Goal: Information Seeking & Learning: Check status

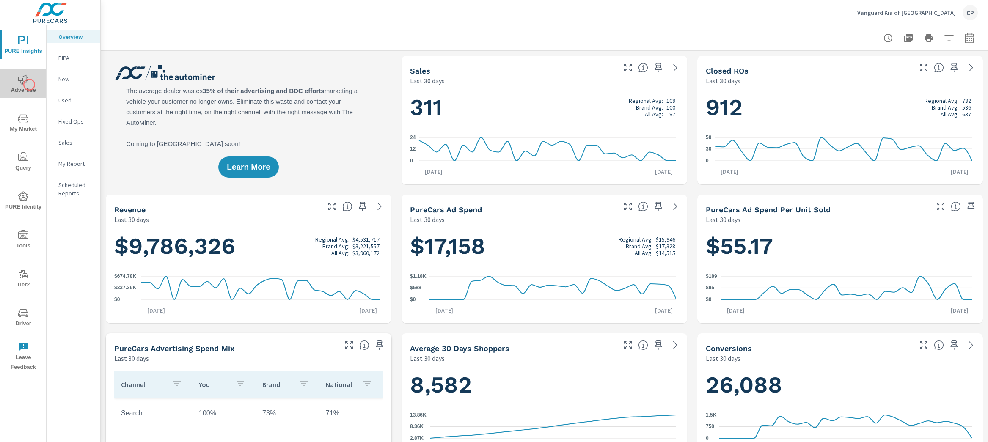
click at [29, 85] on span "Advertise" at bounding box center [23, 84] width 41 height 21
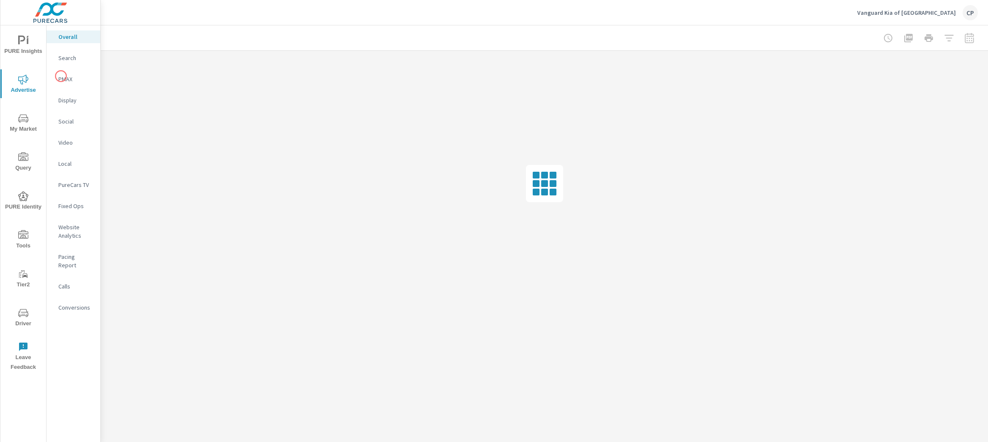
click at [61, 76] on p "PMAX" at bounding box center [75, 79] width 35 height 8
click at [206, 187] on div at bounding box center [544, 183] width 887 height 265
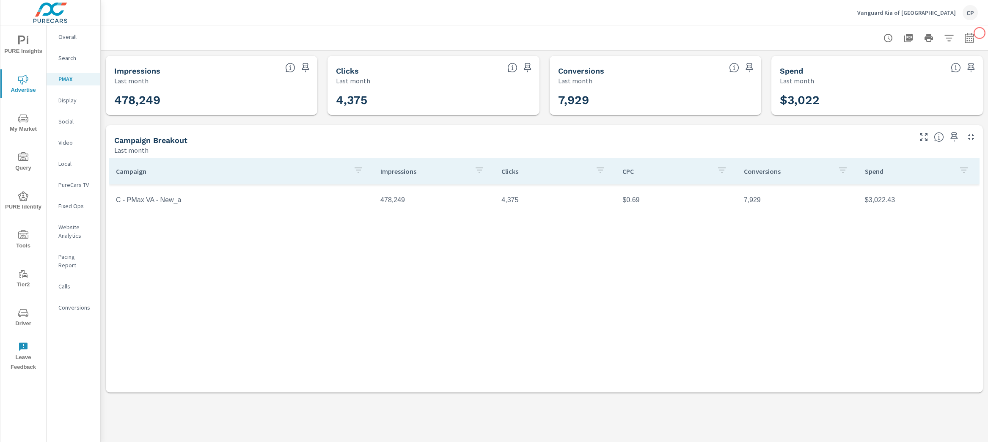
click at [976, 35] on button "button" at bounding box center [968, 38] width 17 height 17
click at [931, 66] on select "Custom Yesterday Last week Last 7 days Last 14 days Last 30 days Last 45 days L…" at bounding box center [901, 73] width 85 height 17
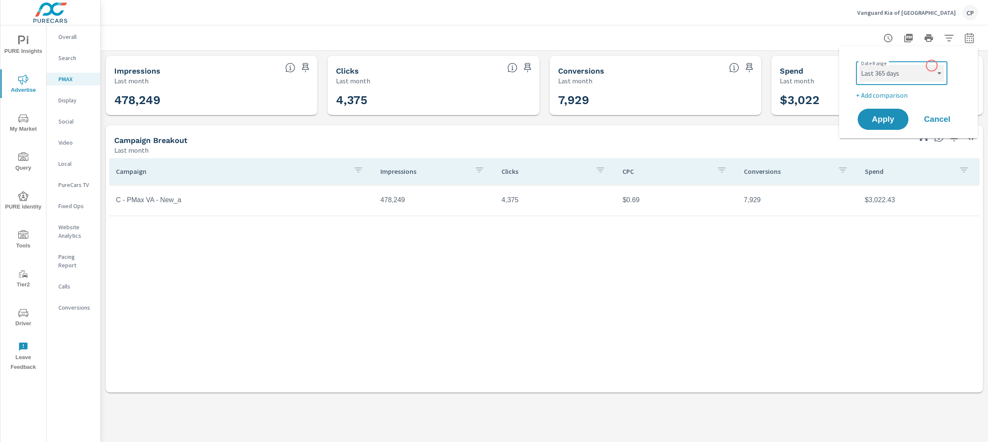
click at [859, 65] on select "Custom Yesterday Last week Last 7 days Last 14 days Last 30 days Last 45 days L…" at bounding box center [901, 73] width 85 height 17
click at [916, 60] on div "Date Range Custom Yesterday Last week Last 7 days Last 14 days Last 30 days Las…" at bounding box center [910, 72] width 108 height 29
click at [914, 70] on select "Custom Yesterday Last week Last 7 days Last 14 days Last 30 days Last 45 days L…" at bounding box center [901, 73] width 85 height 17
select select "Month to date"
click at [859, 65] on select "Custom Yesterday Last week Last 7 days Last 14 days Last 30 days Last 45 days L…" at bounding box center [901, 73] width 85 height 17
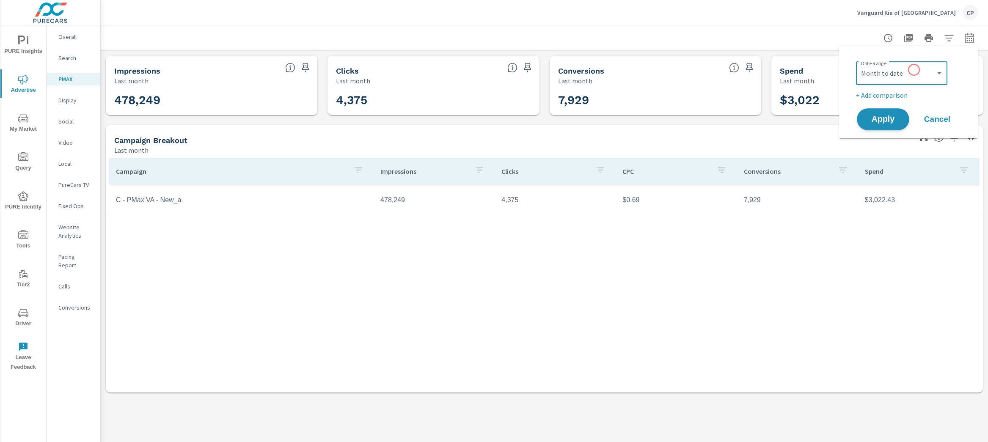
click at [891, 115] on span "Apply" at bounding box center [882, 119] width 35 height 8
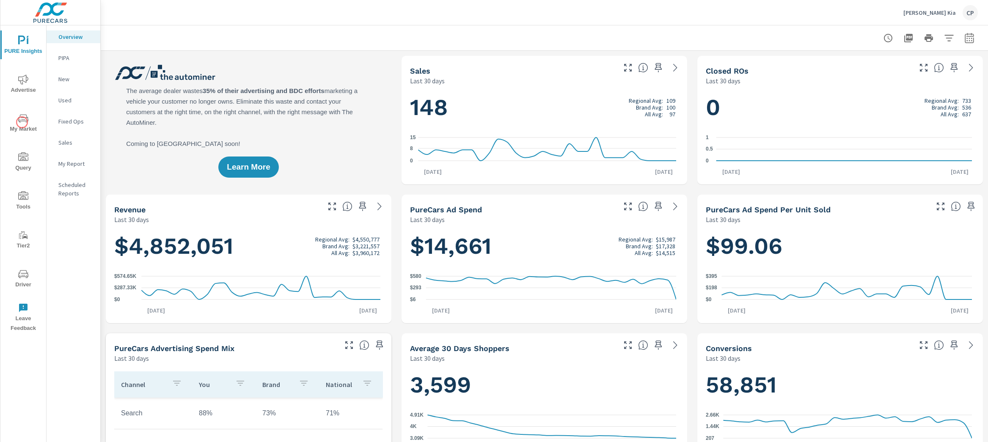
click at [22, 121] on icon "nav menu" at bounding box center [23, 118] width 10 height 8
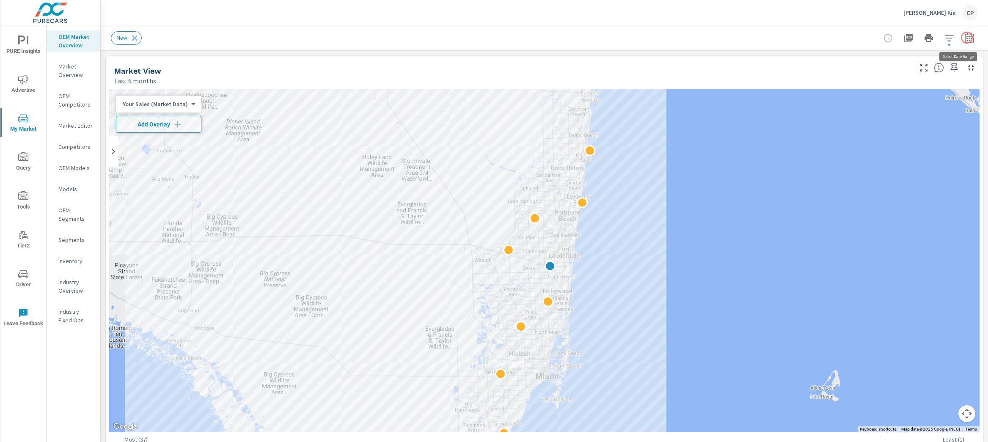
click at [966, 38] on button "button" at bounding box center [968, 38] width 17 height 17
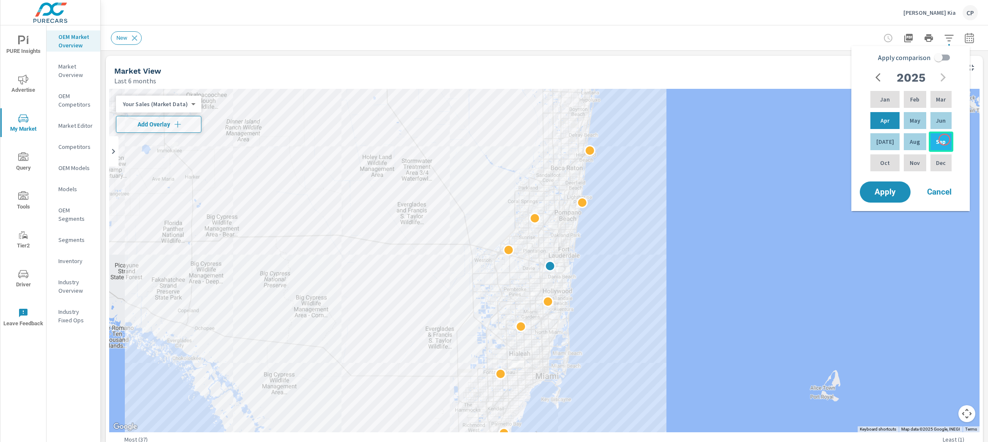
click at [944, 140] on p "Sep" at bounding box center [941, 141] width 10 height 8
click at [885, 99] on p "Jan" at bounding box center [885, 99] width 10 height 8
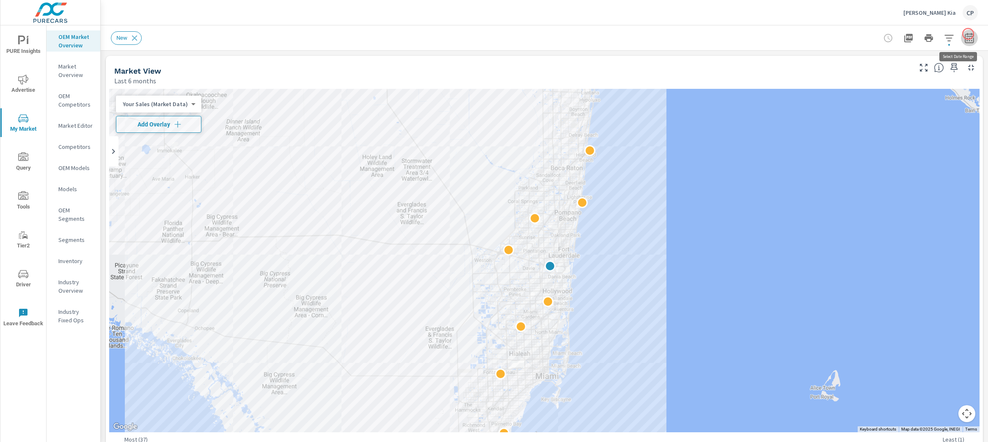
click at [968, 34] on button "button" at bounding box center [968, 38] width 17 height 17
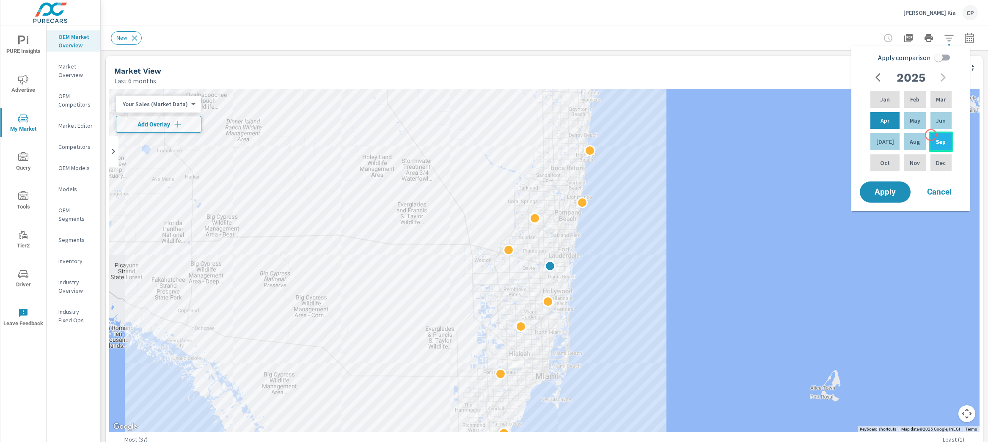
click at [930, 135] on div "Sep" at bounding box center [940, 142] width 25 height 20
click at [887, 93] on div "Jan" at bounding box center [884, 99] width 33 height 20
click at [946, 61] on input "Apply comparison" at bounding box center [938, 57] width 48 height 16
checkbox input "true"
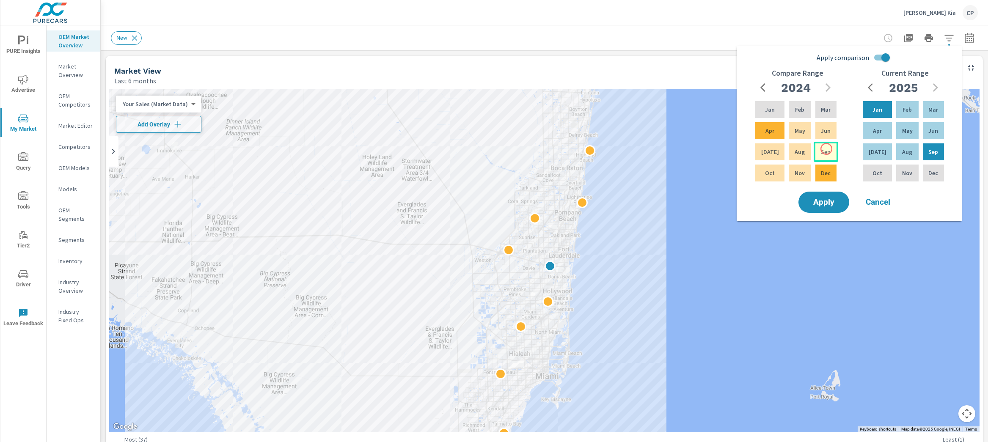
drag, startPoint x: 826, startPoint y: 149, endPoint x: 823, endPoint y: 143, distance: 6.8
click at [826, 149] on p "Sep" at bounding box center [825, 152] width 10 height 8
click at [780, 112] on div "Jan" at bounding box center [769, 109] width 33 height 20
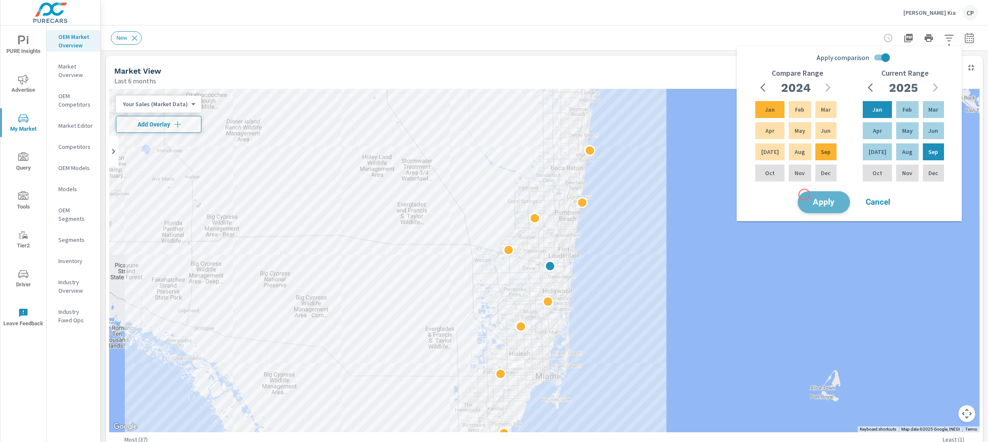
click at [804, 195] on button "Apply" at bounding box center [823, 202] width 52 height 22
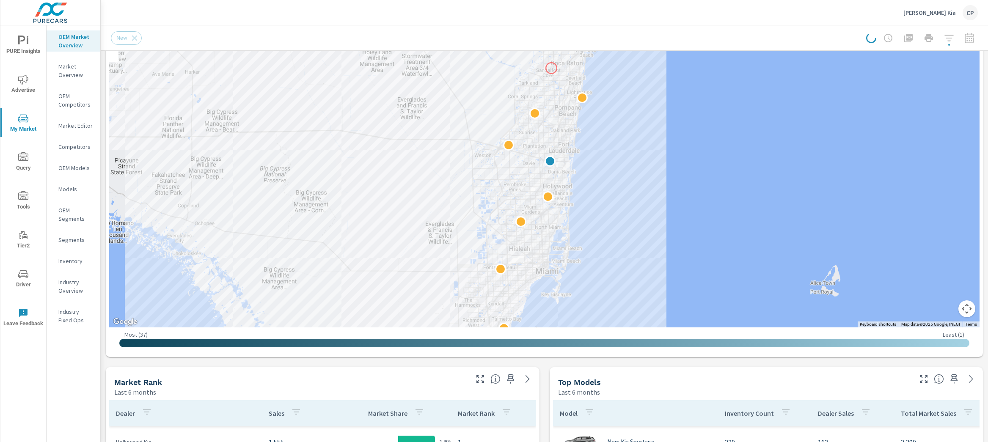
scroll to position [320, 0]
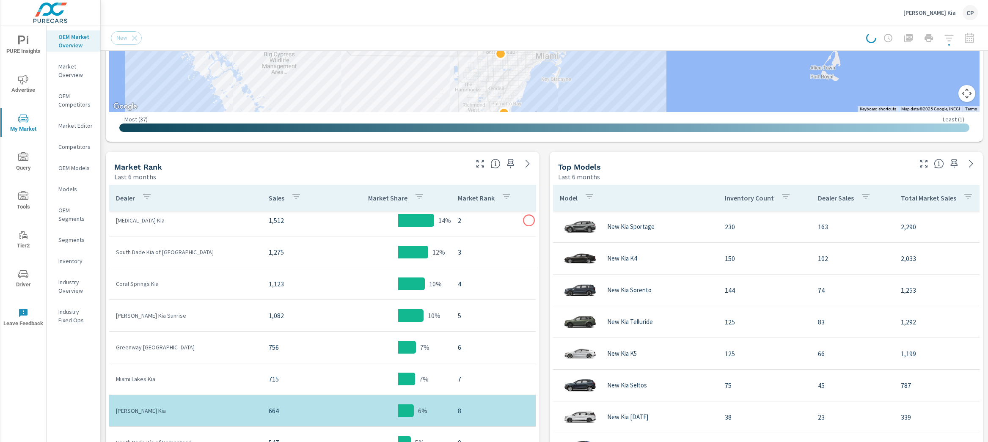
scroll to position [87, 0]
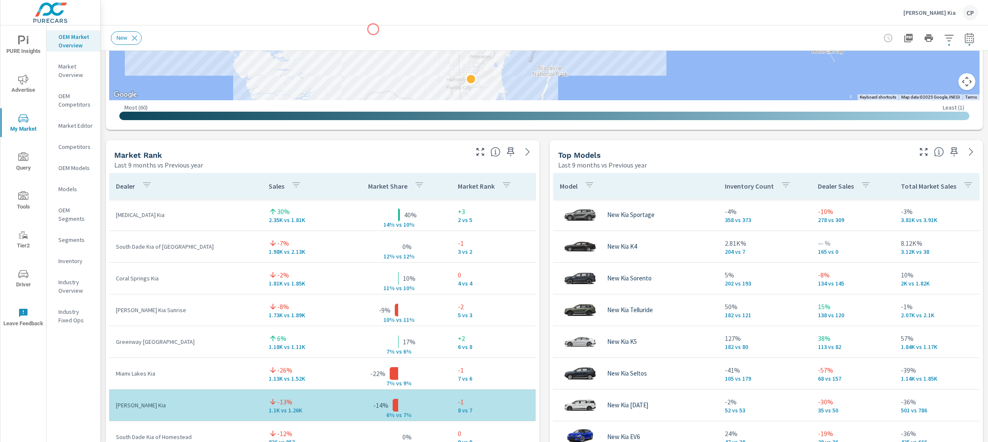
scroll to position [528, 0]
